Goal: Transaction & Acquisition: Purchase product/service

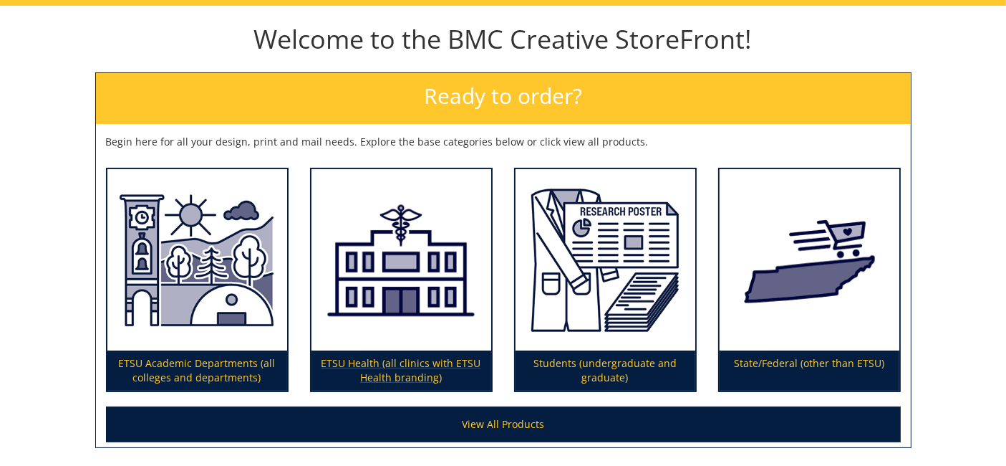
scroll to position [159, 0]
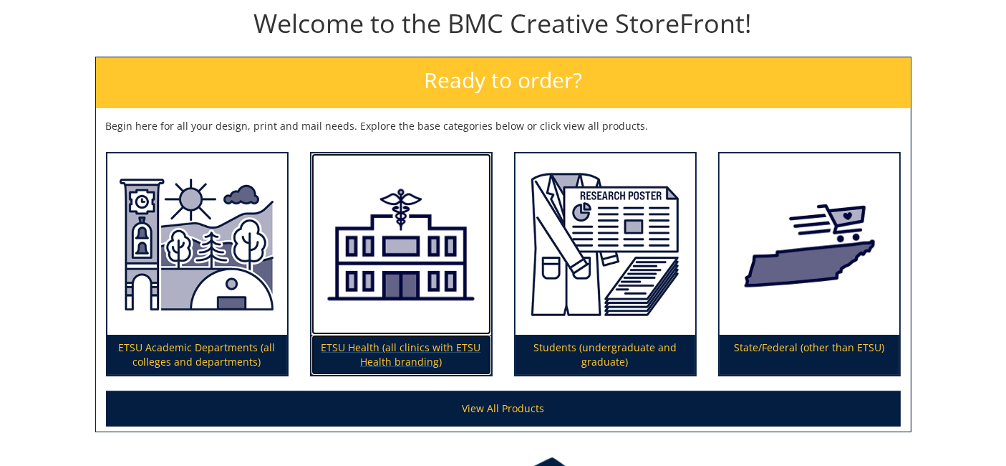
click at [403, 306] on img at bounding box center [402, 243] width 180 height 181
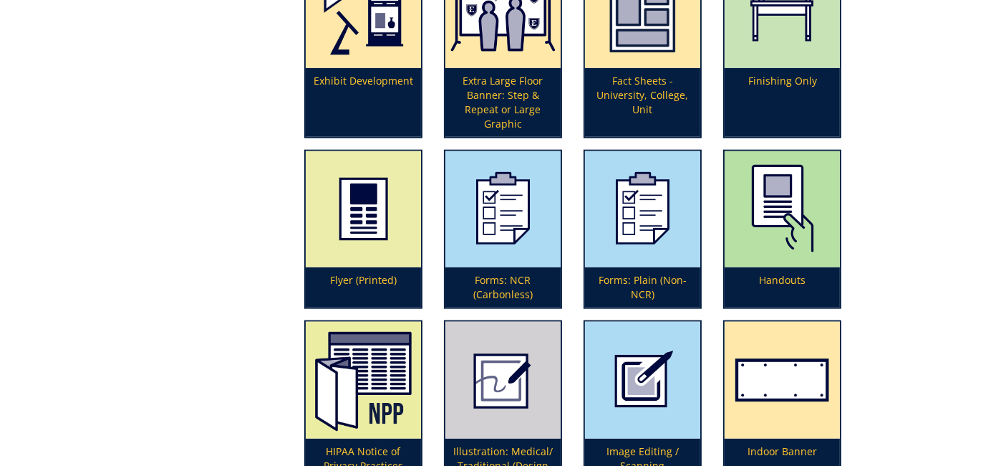
scroll to position [1592, 0]
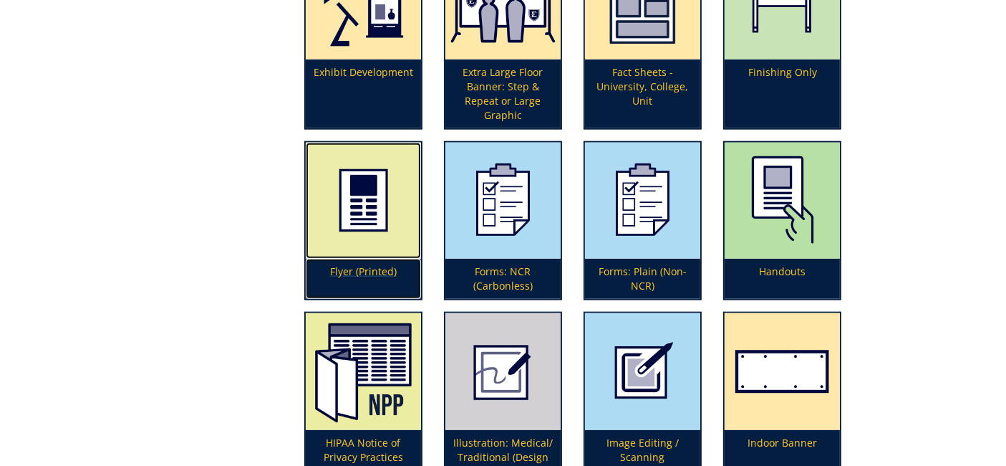
click at [345, 231] on img at bounding box center [363, 201] width 115 height 116
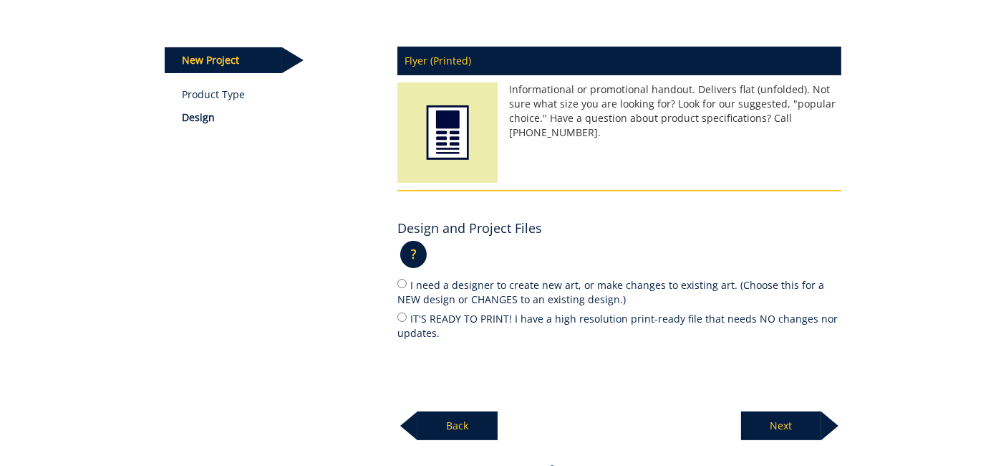
scroll to position [159, 0]
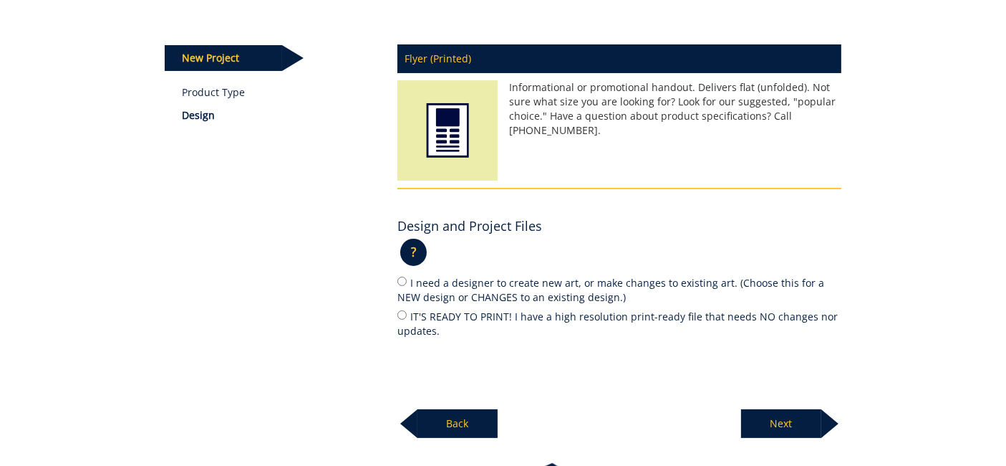
click at [446, 287] on label "I need a designer to create new art, or make changes to existing art. (Choose t…" at bounding box center [620, 289] width 444 height 30
click at [407, 286] on input "I need a designer to create new art, or make changes to existing art. (Choose t…" at bounding box center [402, 280] width 9 height 9
radio input "true"
click at [789, 421] on p "Next" at bounding box center [781, 423] width 80 height 29
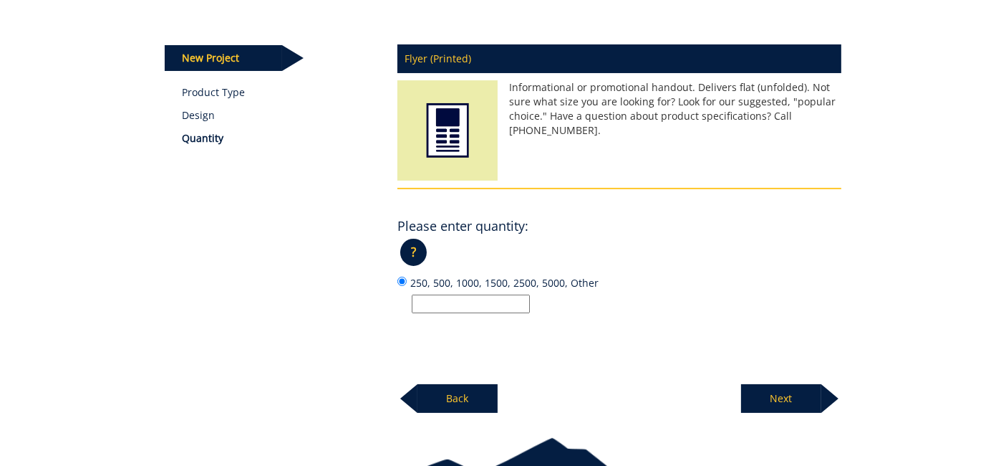
click at [495, 306] on input "250, 500, 1000, 1500, 2500, 5000, Other" at bounding box center [471, 303] width 118 height 19
type input "250"
click at [761, 412] on body "BMC Creative Welcome back, ETSU Health ! | ETSU Homepage | BMC Creative Homepag…" at bounding box center [503, 196] width 1006 height 711
click at [763, 393] on p "Next" at bounding box center [781, 398] width 80 height 29
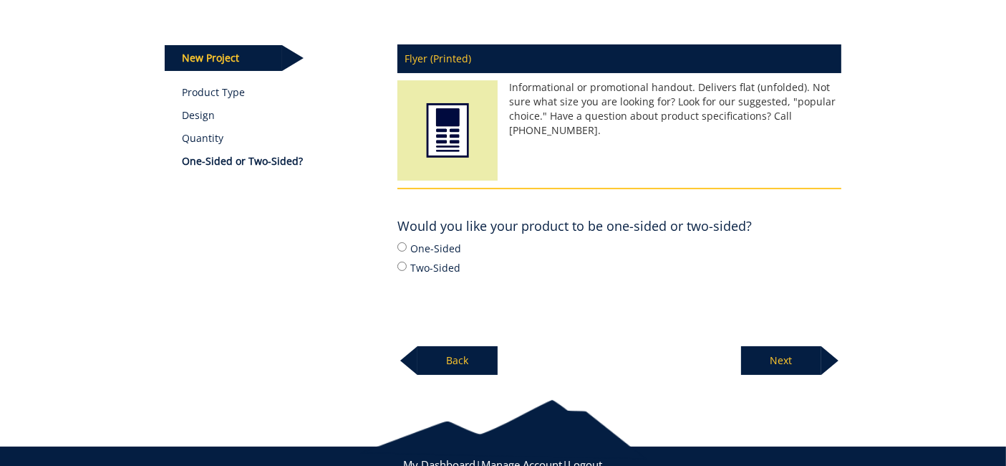
click at [422, 250] on label "One-Sided" at bounding box center [620, 248] width 444 height 16
click at [407, 250] on input "One-Sided" at bounding box center [402, 246] width 9 height 9
radio input "true"
click at [781, 355] on p "Next" at bounding box center [781, 360] width 80 height 29
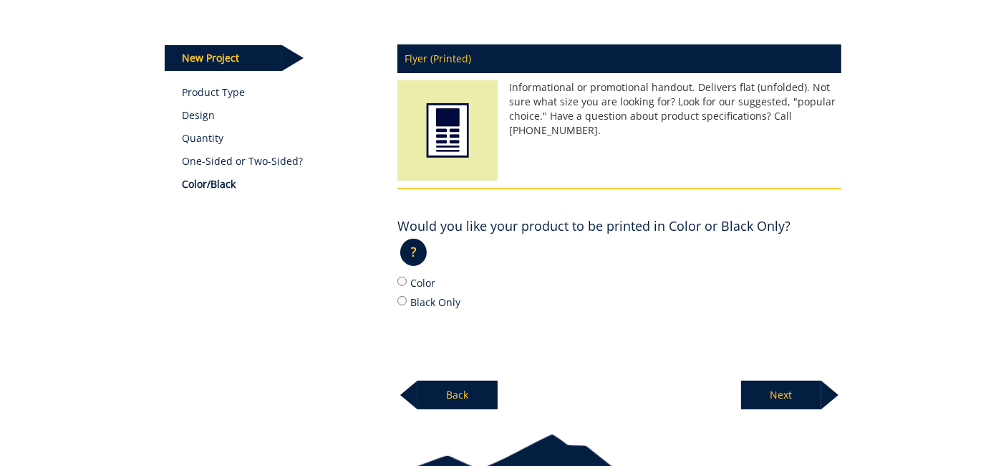
click at [423, 283] on label "Color" at bounding box center [620, 282] width 444 height 16
click at [407, 283] on input "Color" at bounding box center [402, 280] width 9 height 9
radio input "true"
click at [778, 387] on p "Next" at bounding box center [781, 394] width 80 height 29
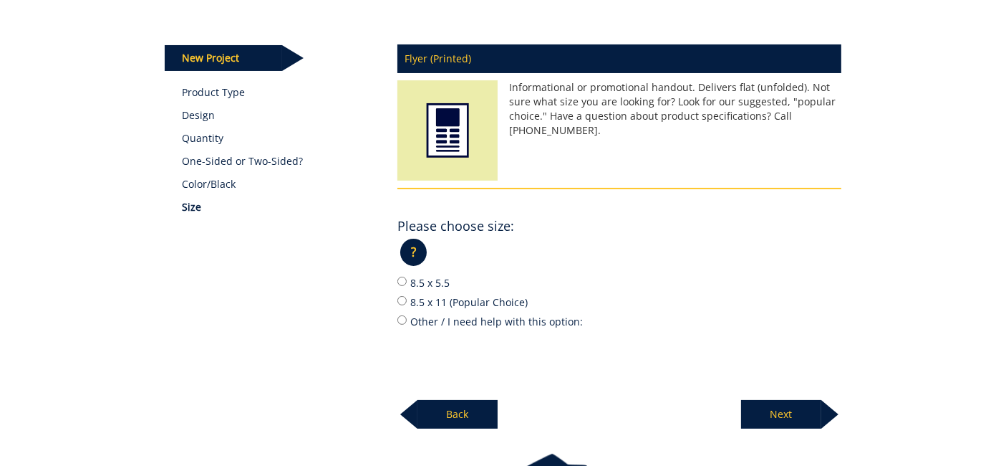
drag, startPoint x: 439, startPoint y: 297, endPoint x: 626, endPoint y: 402, distance: 214.2
click at [439, 298] on label "8.5 x 11 (Popular Choice)" at bounding box center [620, 302] width 444 height 16
click at [407, 298] on input "8.5 x 11 (Popular Choice)" at bounding box center [402, 300] width 9 height 9
radio input "true"
click at [779, 413] on p "Next" at bounding box center [781, 414] width 80 height 29
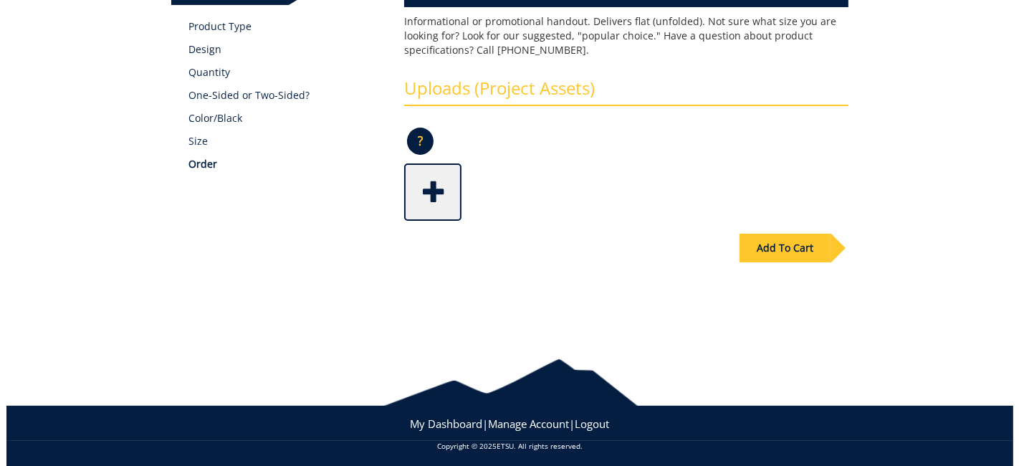
scroll to position [231, 0]
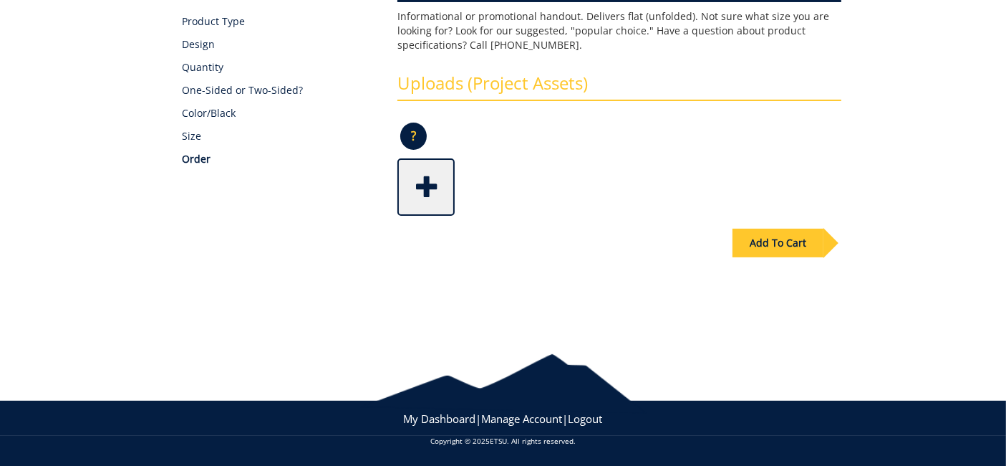
click at [418, 189] on span at bounding box center [427, 185] width 57 height 50
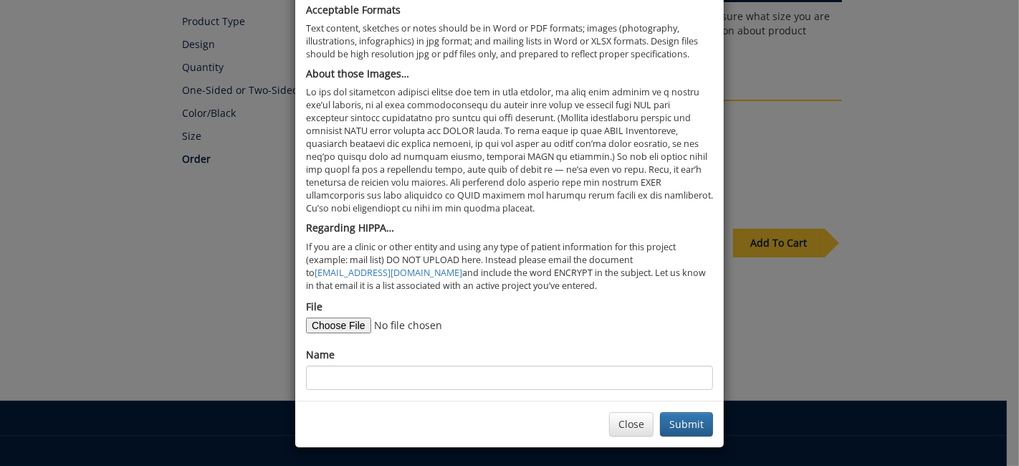
scroll to position [77, 0]
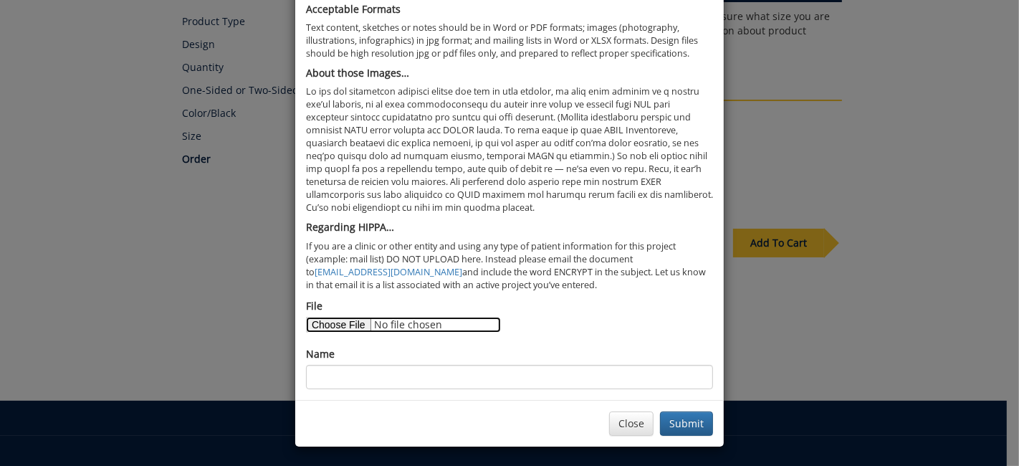
click at [329, 318] on input "File" at bounding box center [403, 325] width 195 height 16
type input "C:\fakepath\Bikes for Breast Cancer Flyer Instructions.docx"
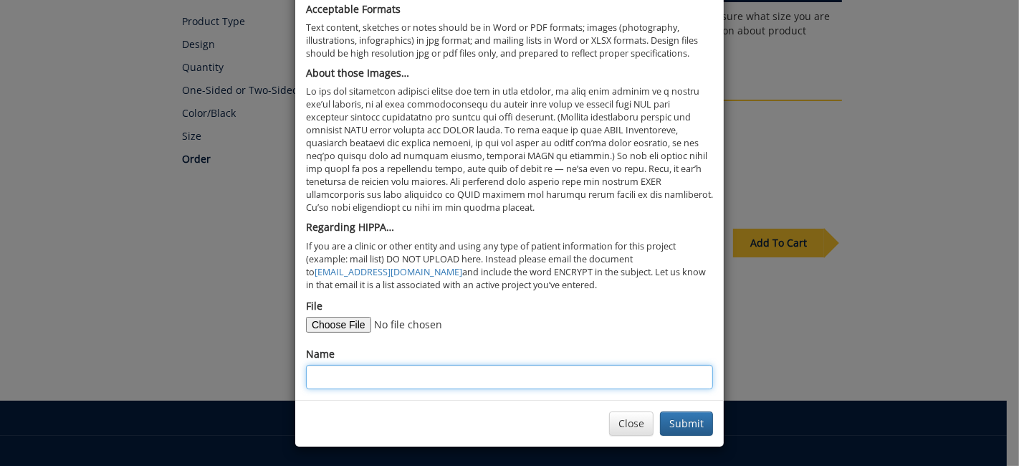
click at [327, 373] on input "Name" at bounding box center [509, 377] width 407 height 24
type input "Instructions"
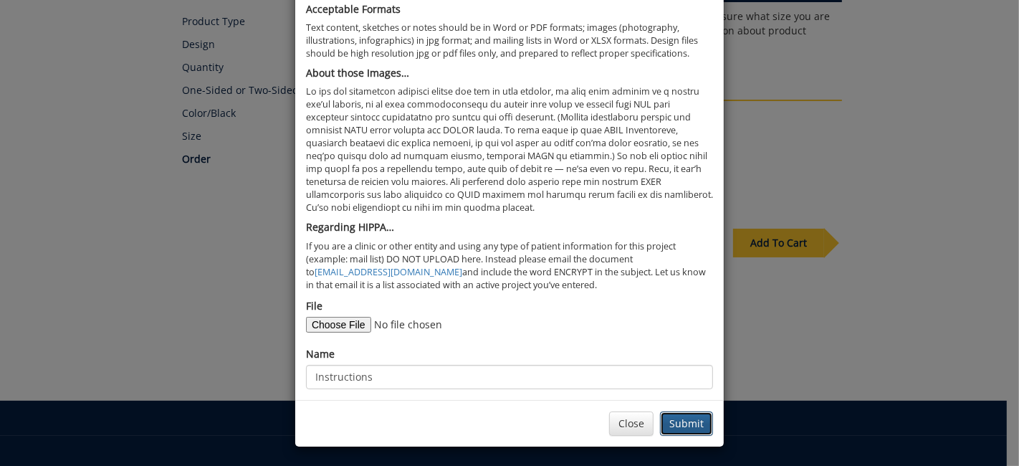
click at [691, 417] on button "Submit" at bounding box center [686, 423] width 53 height 24
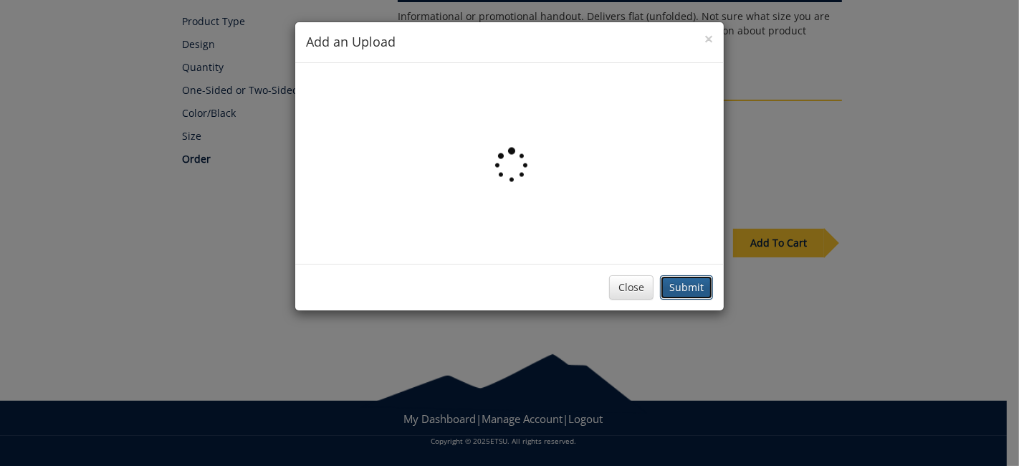
scroll to position [0, 0]
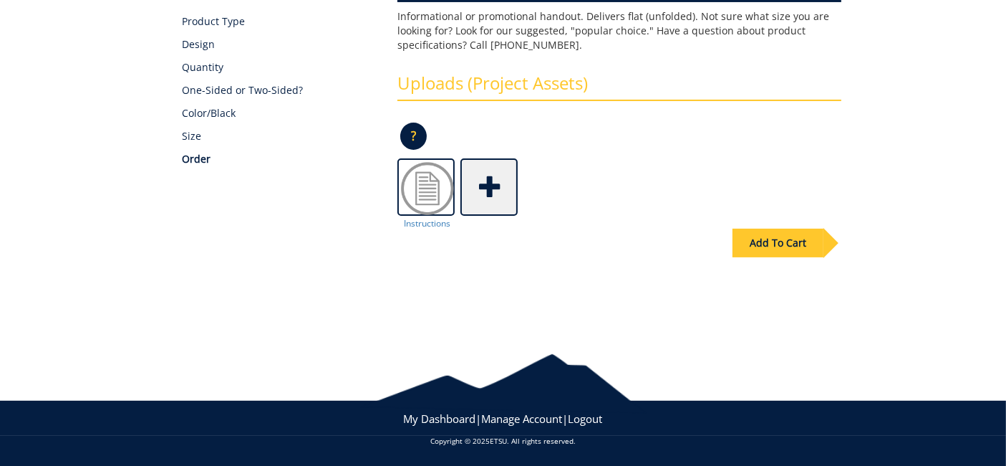
click at [491, 197] on span at bounding box center [490, 185] width 57 height 50
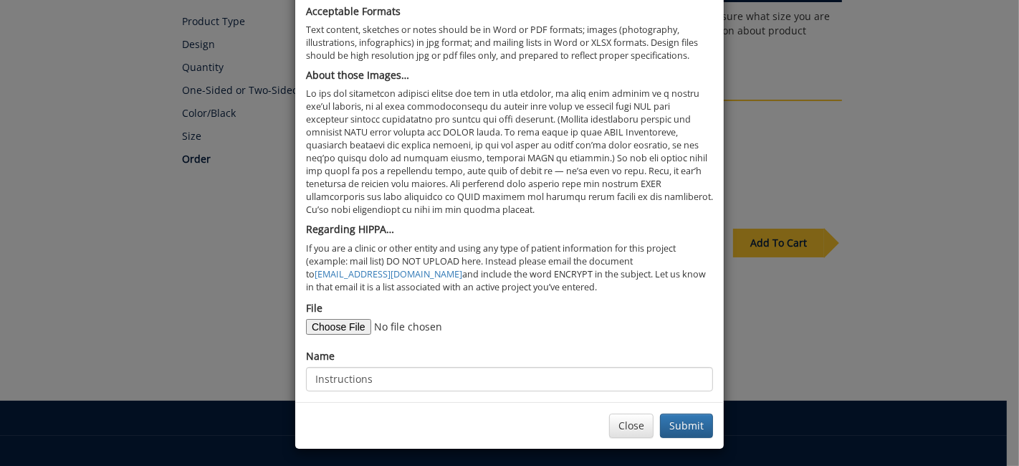
scroll to position [77, 0]
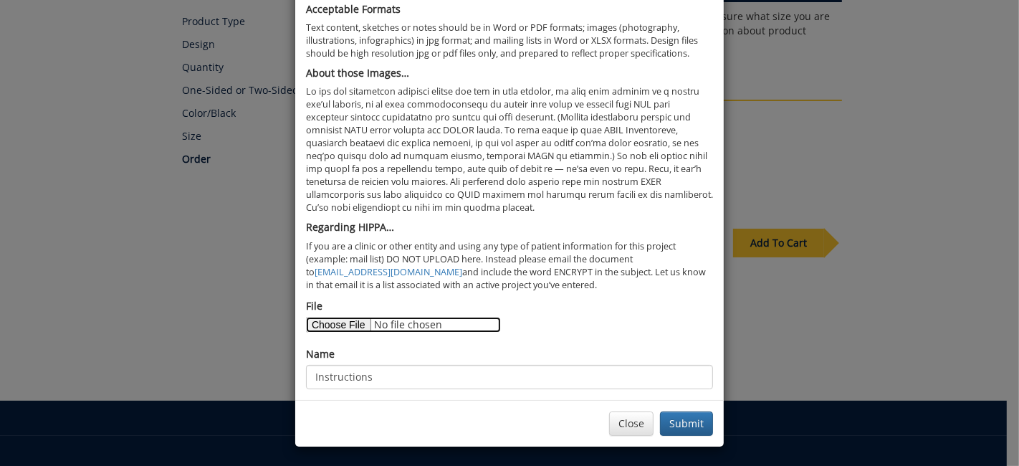
click at [329, 327] on input "File" at bounding box center [403, 325] width 195 height 16
type input "C:\fakepath\adobe-express-qr-code.png"
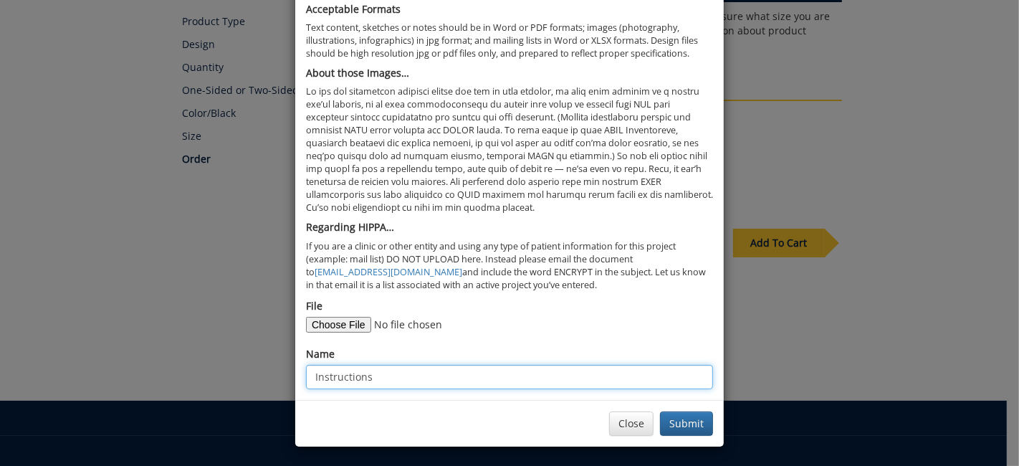
click at [388, 374] on input "Instructions" at bounding box center [509, 377] width 407 height 24
type input "QR Code"
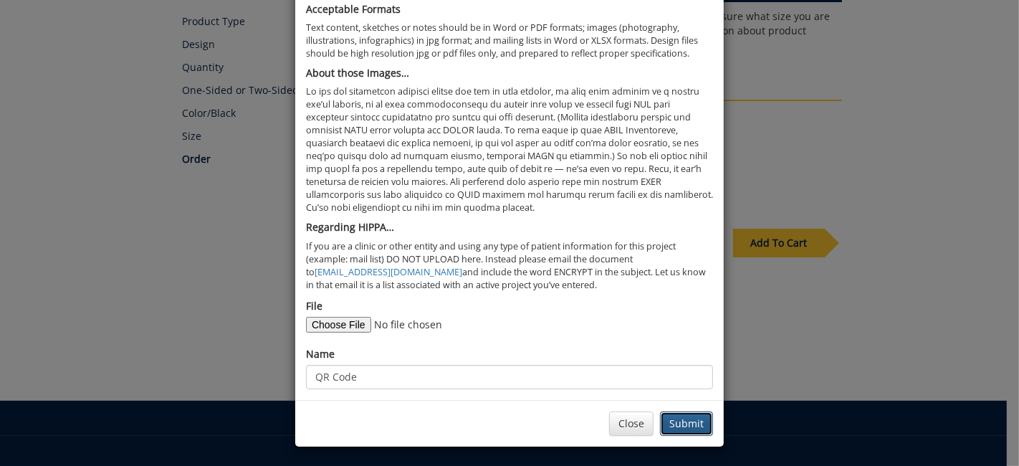
click at [683, 421] on button "Submit" at bounding box center [686, 423] width 53 height 24
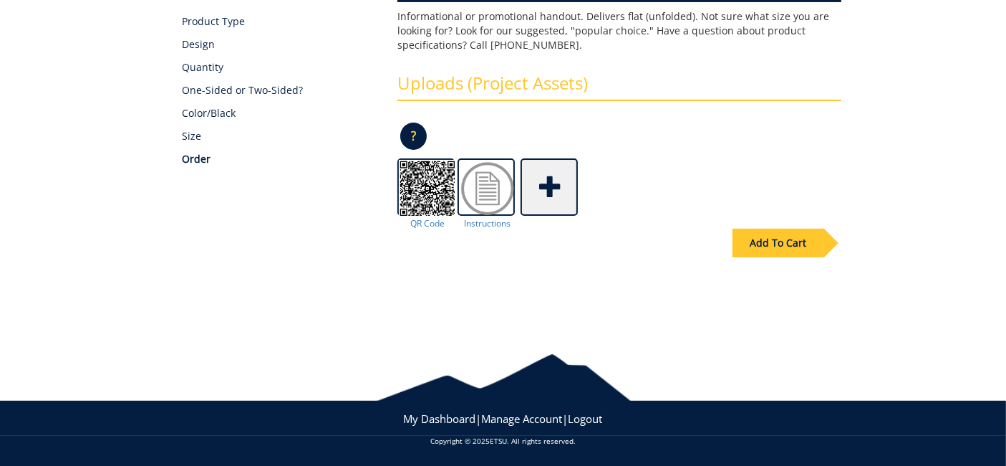
scroll to position [231, 0]
click at [774, 238] on div "Add To Cart" at bounding box center [778, 242] width 91 height 29
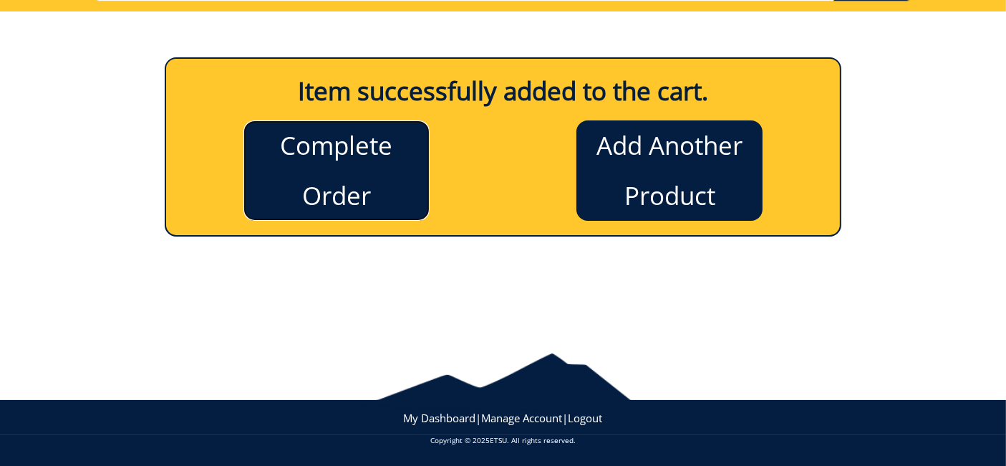
click at [334, 154] on link "Complete Order" at bounding box center [337, 170] width 186 height 100
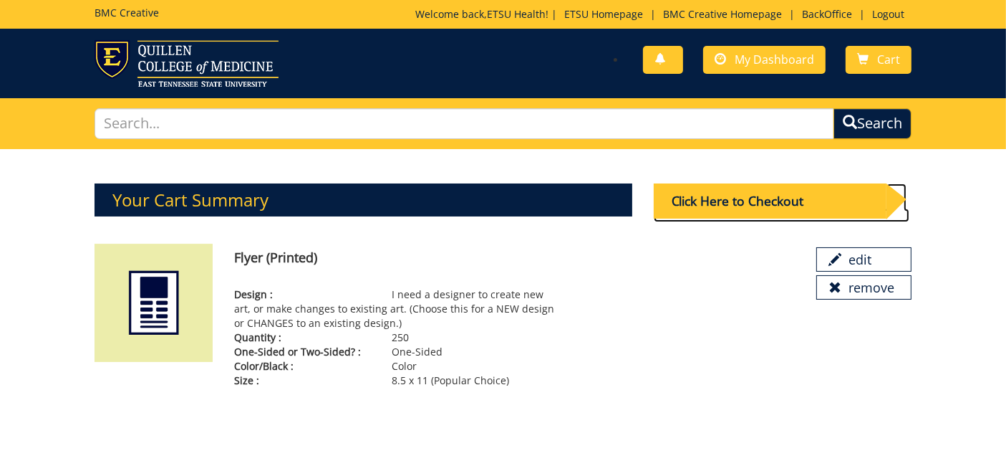
click at [725, 206] on div "Click Here to Checkout" at bounding box center [770, 200] width 233 height 35
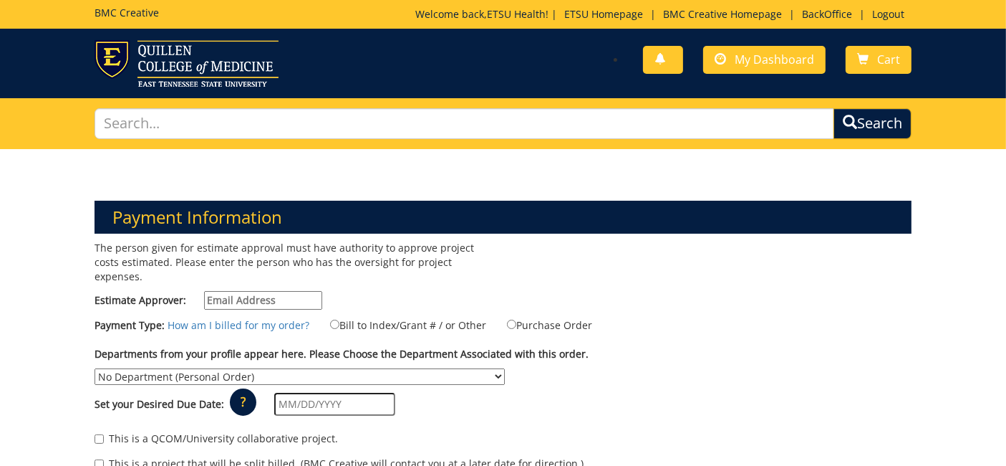
click at [232, 291] on input "Estimate Approver:" at bounding box center [263, 300] width 118 height 19
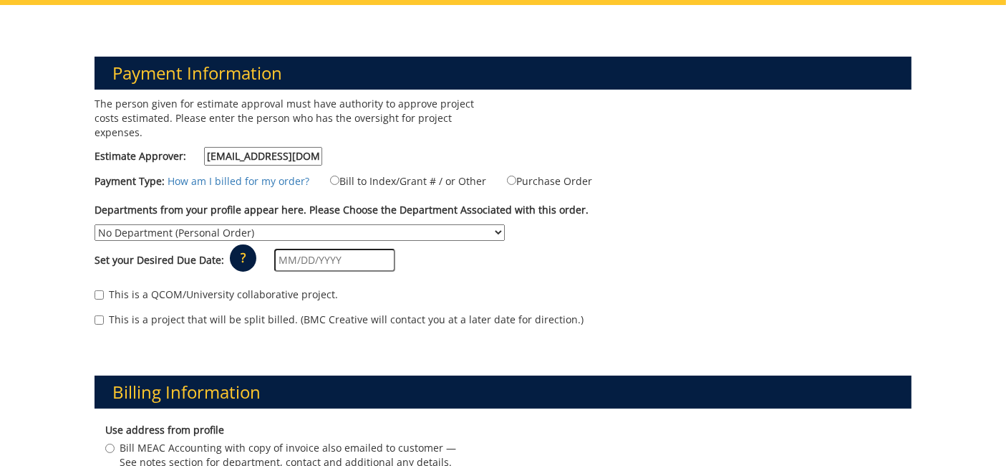
scroll to position [159, 0]
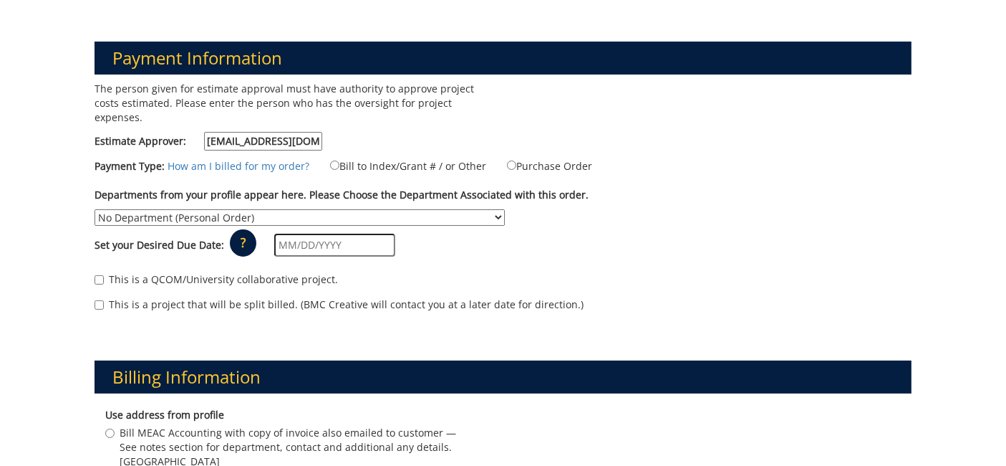
type input "earlykl@etsu.edu"
click at [385, 158] on label "Bill to Index/Grant # / or Other" at bounding box center [399, 166] width 174 height 16
click at [340, 160] on input "Bill to Index/Grant # / or Other" at bounding box center [334, 164] width 9 height 9
radio input "true"
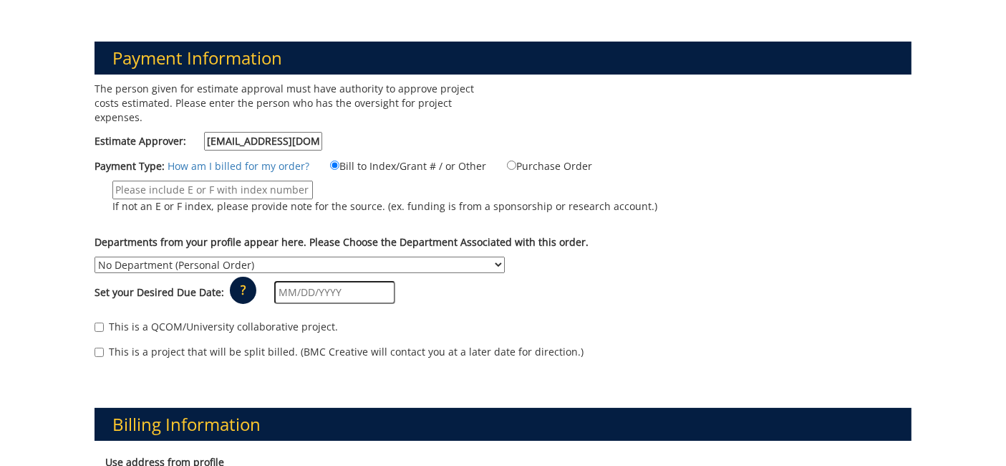
click at [212, 180] on input "If not an E or F index, please provide note for the source. (ex. funding is fro…" at bounding box center [212, 189] width 201 height 19
type input "TBD"
click at [205, 256] on select "No Department (Personal Order) Academic Affairs COM Anatomy and Cell Biology Bi…" at bounding box center [300, 264] width 410 height 16
select select "244"
click at [95, 256] on select "No Department (Personal Order) Academic Affairs COM Anatomy and Cell Biology Bi…" at bounding box center [300, 264] width 410 height 16
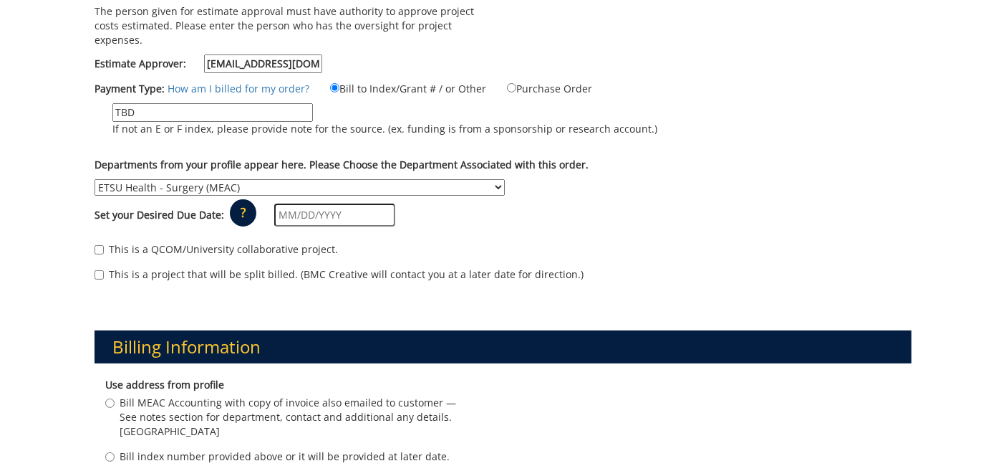
scroll to position [239, 0]
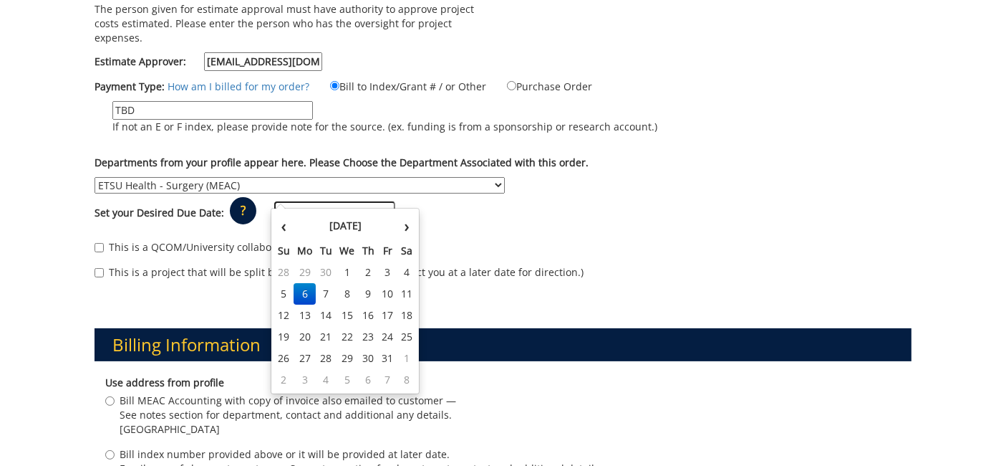
click at [334, 201] on input "text" at bounding box center [334, 212] width 121 height 23
click at [390, 309] on td "17" at bounding box center [387, 314] width 19 height 21
type input "10/17/2025"
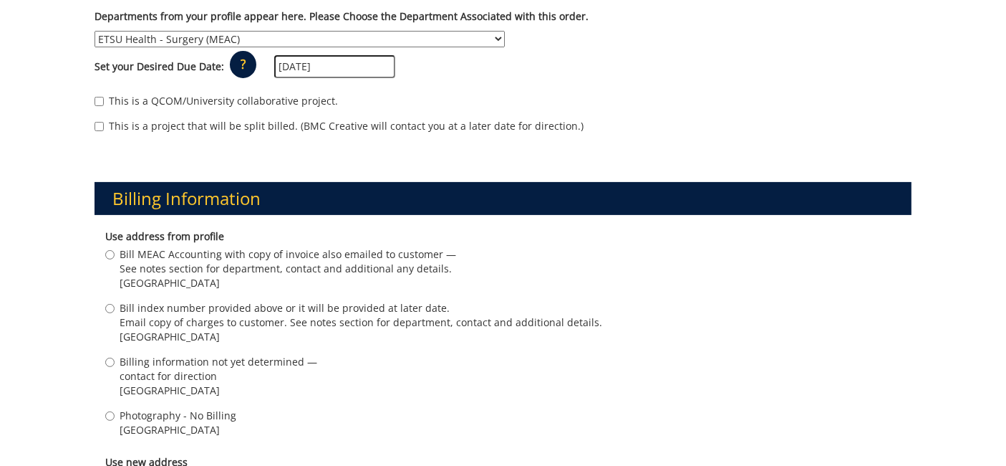
scroll to position [477, 0]
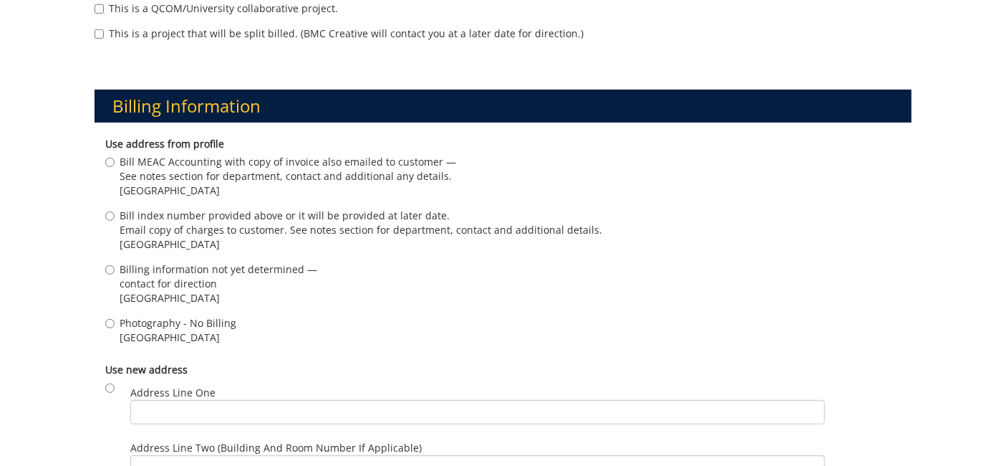
click at [199, 262] on span "Billing information not yet determined —" at bounding box center [219, 269] width 198 height 14
click at [115, 265] on input "Billing information not yet determined — contact for direction Johnson City , T…" at bounding box center [109, 269] width 9 height 9
radio input "true"
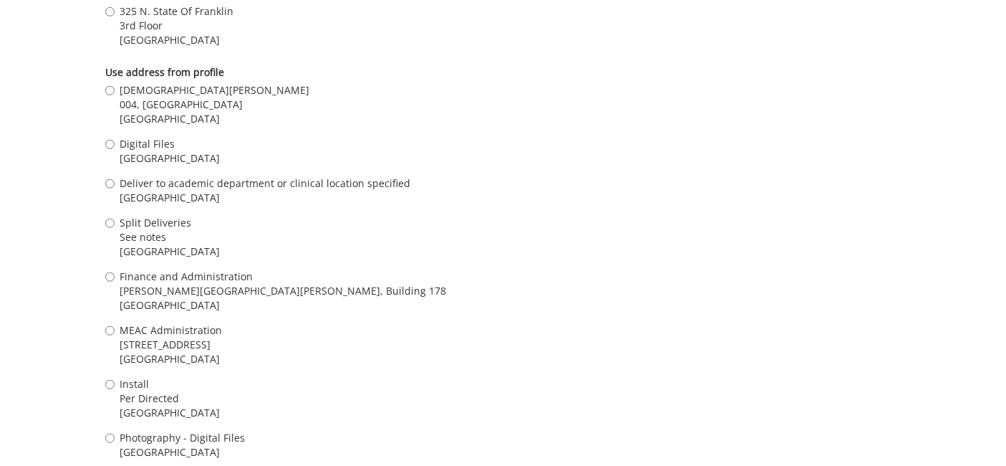
scroll to position [1193, 0]
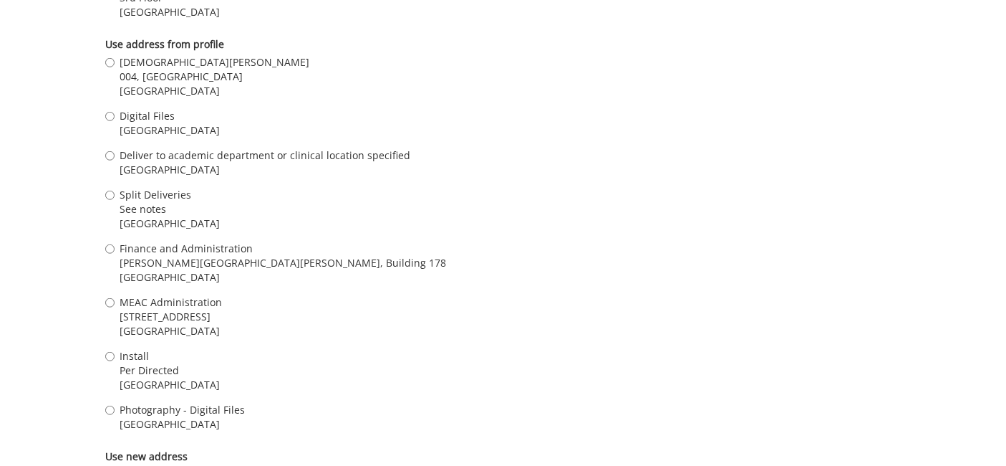
click at [153, 84] on span "Johnson City , TN 37601" at bounding box center [215, 91] width 190 height 14
click at [115, 67] on input "Kristen Early 004, Ground Floor, Building 2, VA Campus Johnson City , TN 37601" at bounding box center [109, 62] width 9 height 9
radio input "true"
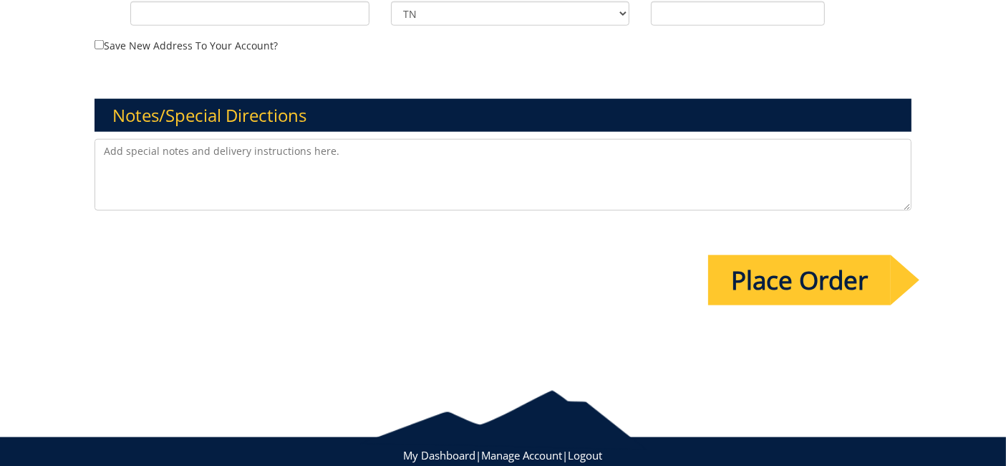
scroll to position [1809, 0]
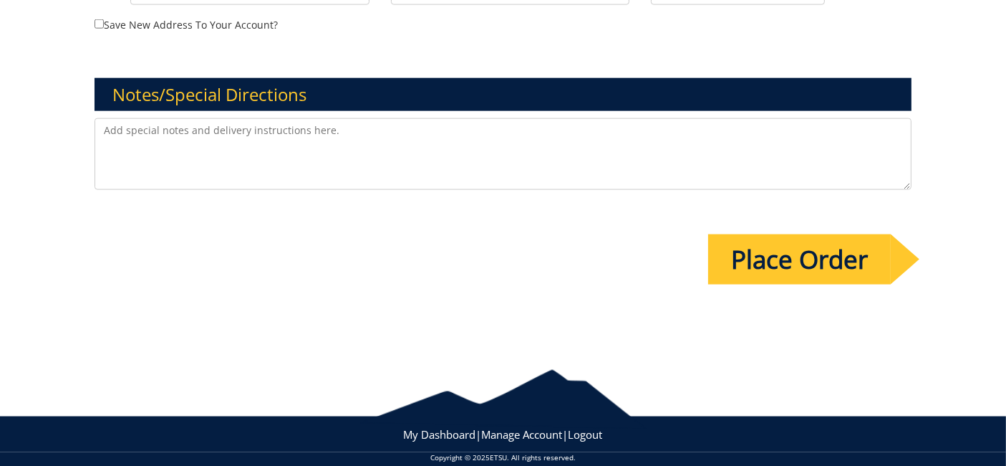
click at [272, 122] on textarea at bounding box center [503, 154] width 817 height 72
click at [811, 249] on input "Place Order" at bounding box center [799, 259] width 183 height 50
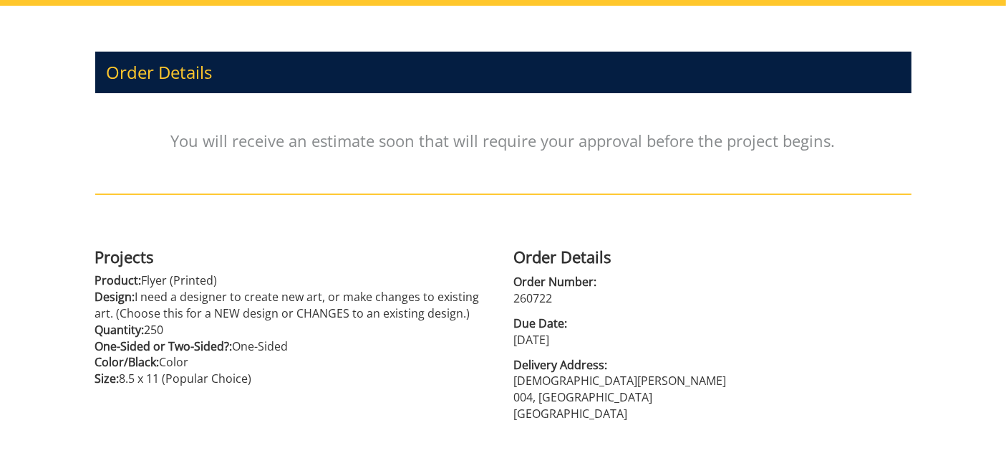
scroll to position [159, 0]
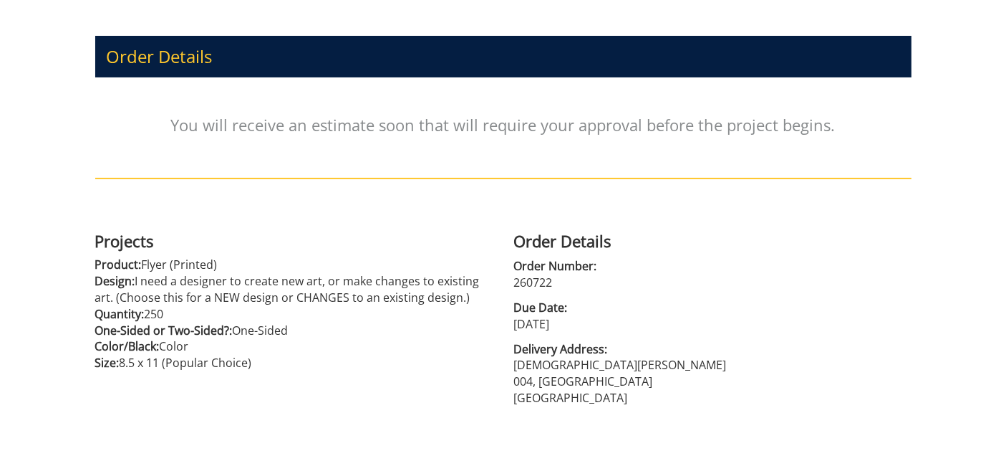
click at [526, 286] on p "260722" at bounding box center [713, 282] width 398 height 16
copy p "260722"
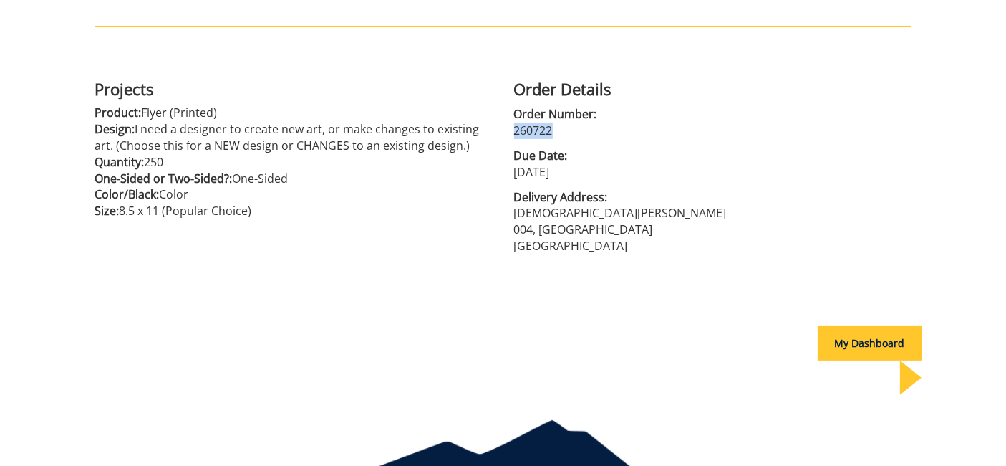
scroll to position [343, 0]
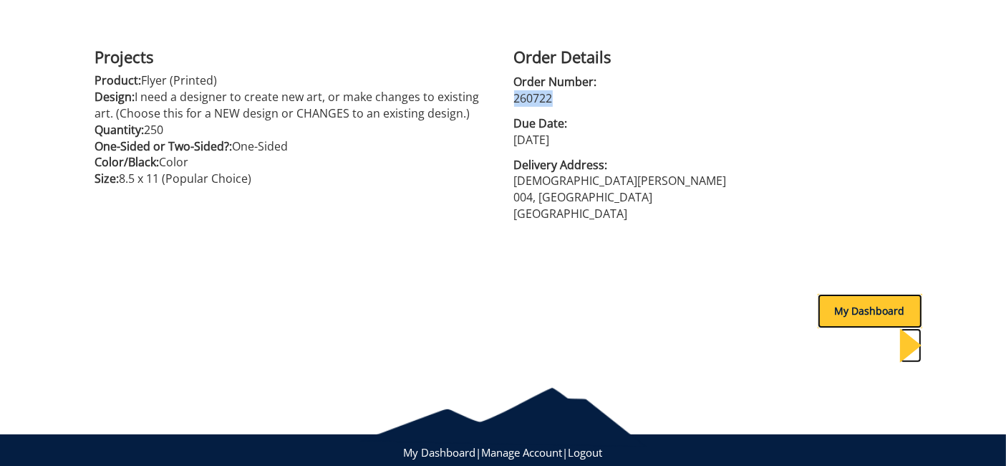
click at [860, 304] on div "My Dashboard" at bounding box center [870, 311] width 105 height 34
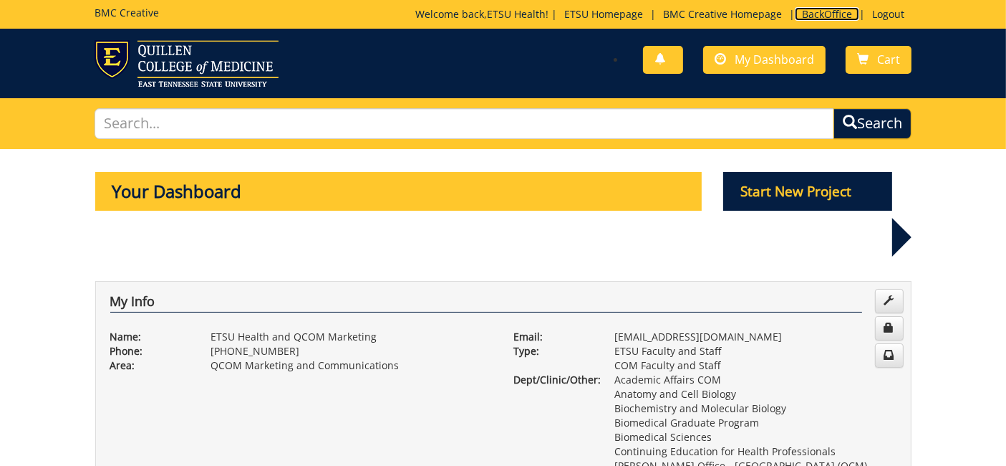
click at [824, 8] on link "BackOffice" at bounding box center [827, 14] width 64 height 14
